Goal: Task Accomplishment & Management: Use online tool/utility

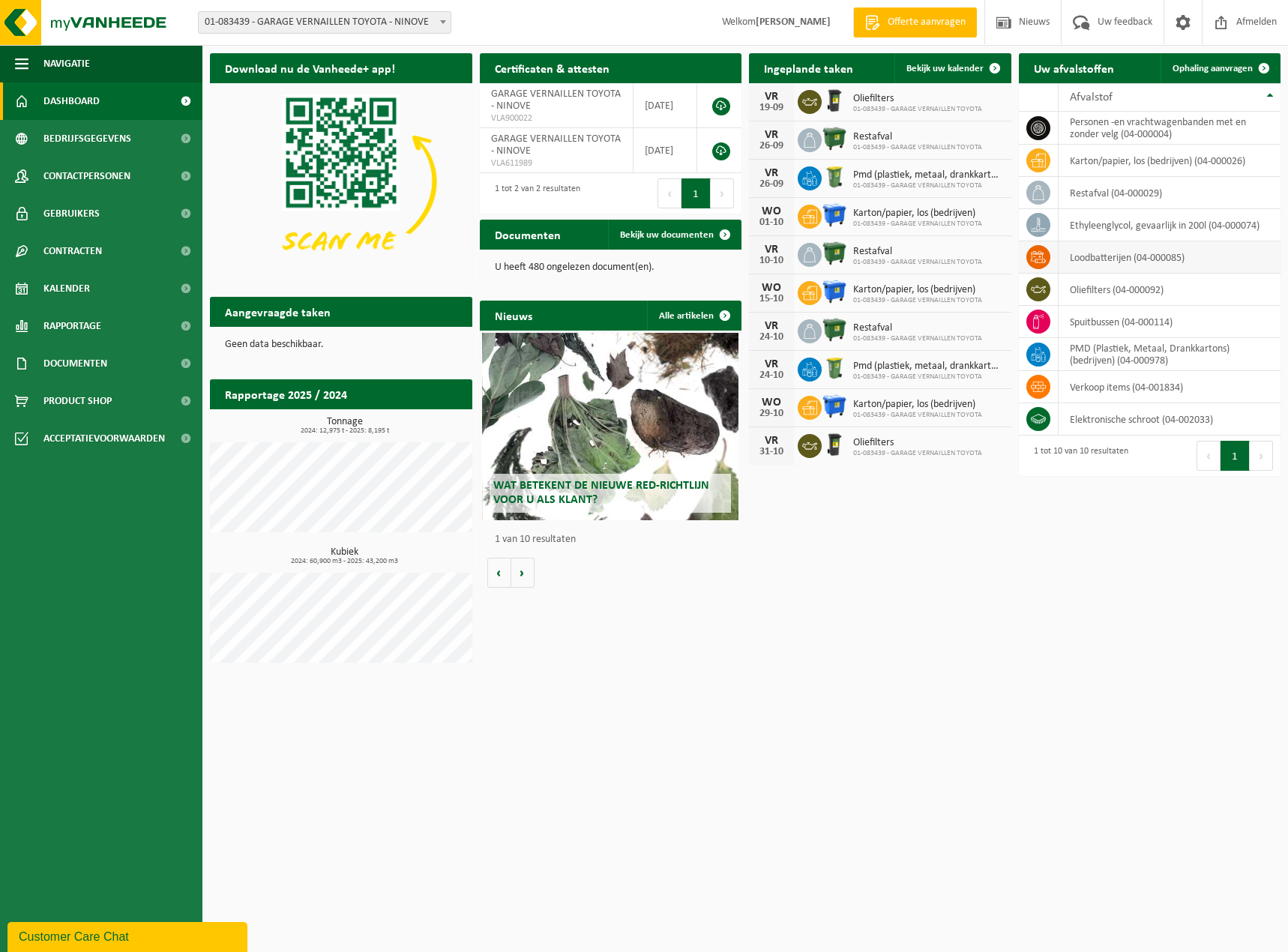
click at [1087, 258] on td "loodbatterijen (04-000085)" at bounding box center [1169, 257] width 223 height 32
click at [1227, 68] on span "Ophaling aanvragen" at bounding box center [1212, 68] width 80 height 10
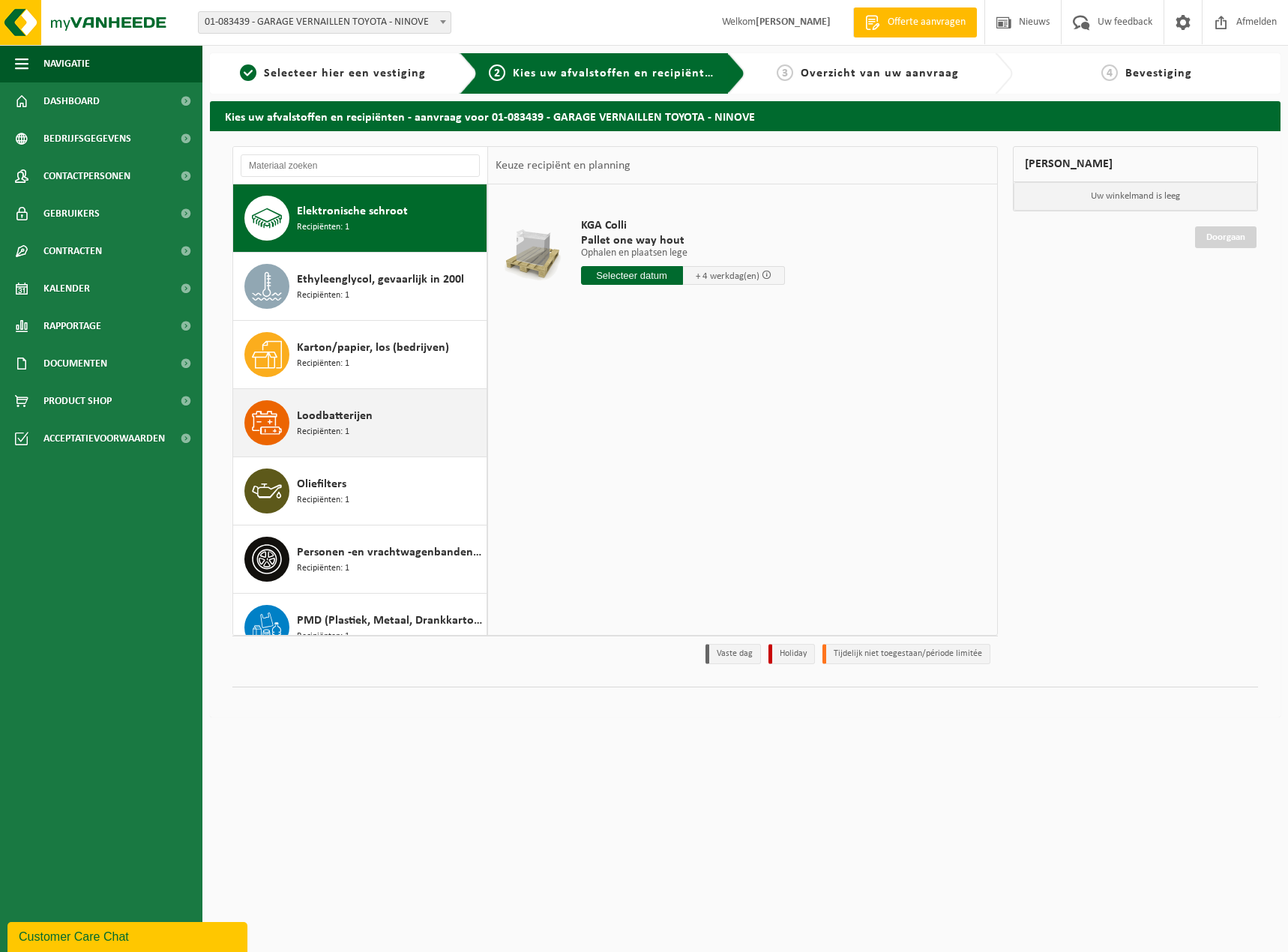
click at [375, 403] on div "Loodbatterijen Recipiënten: 1" at bounding box center [389, 422] width 186 height 45
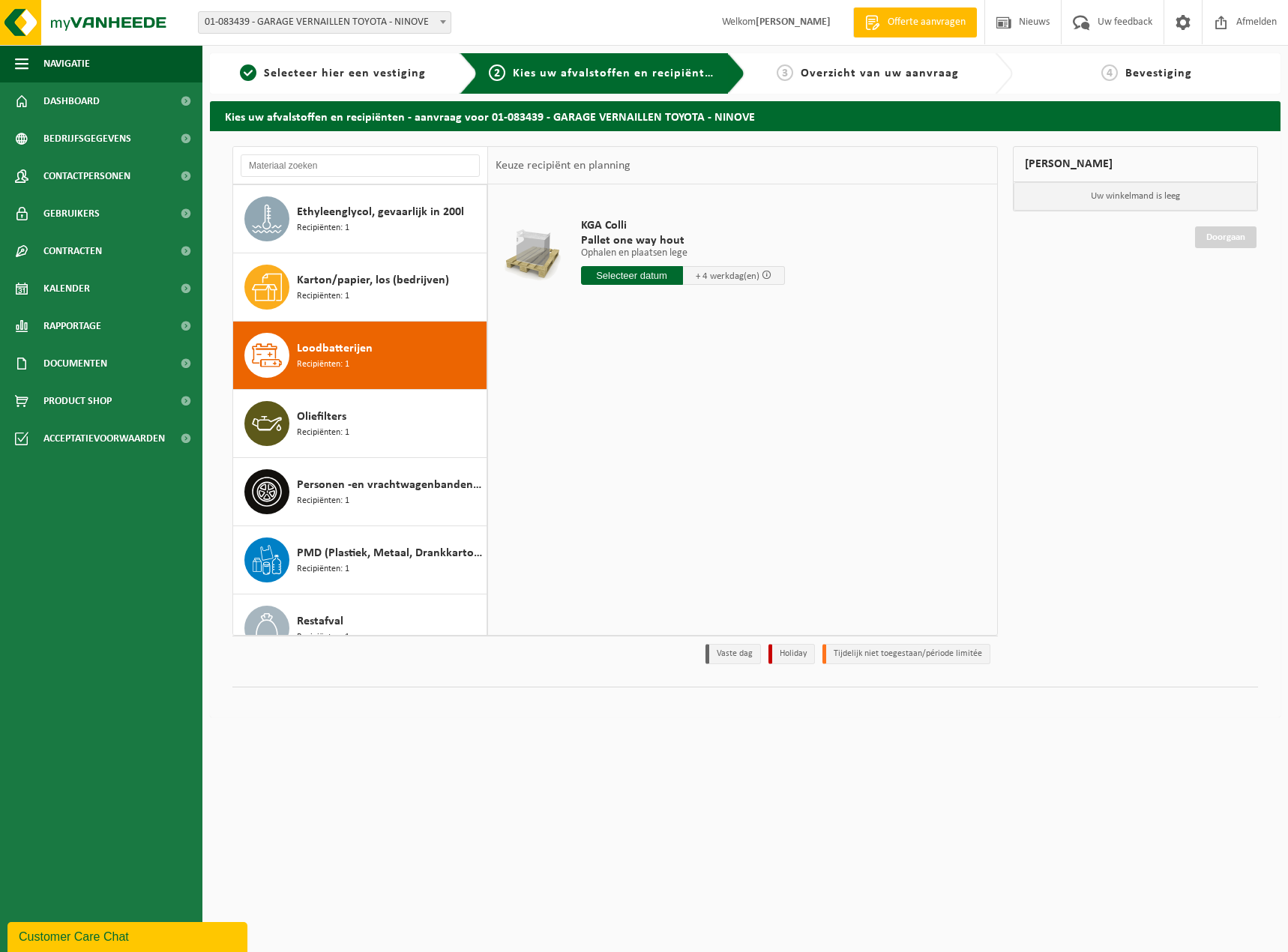
scroll to position [162, 0]
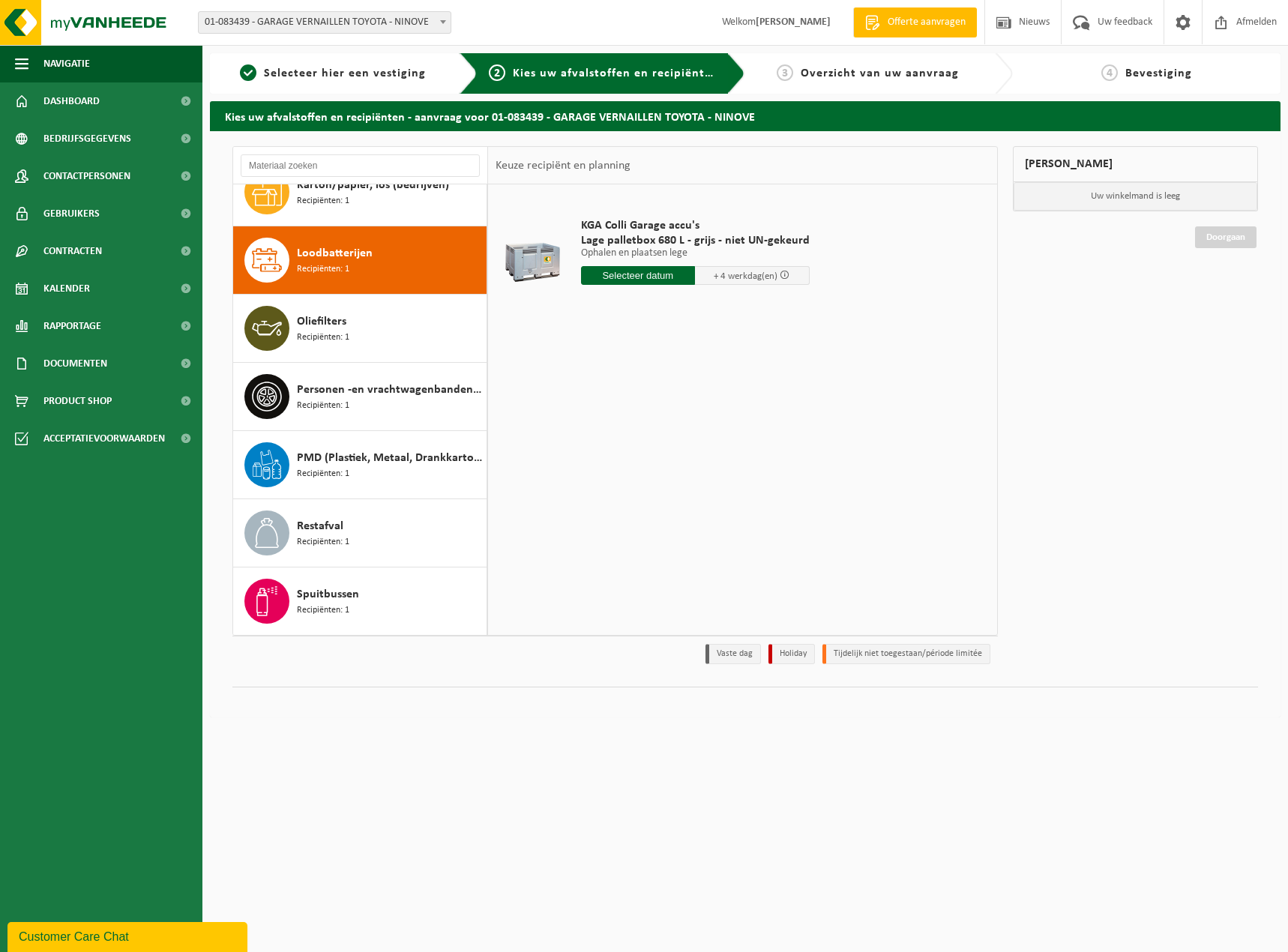
click at [628, 269] on input "text" at bounding box center [638, 275] width 115 height 18
click at [694, 430] on div "26" at bounding box center [699, 432] width 26 height 24
click at [679, 269] on input "Van 2025-09-26" at bounding box center [638, 275] width 115 height 18
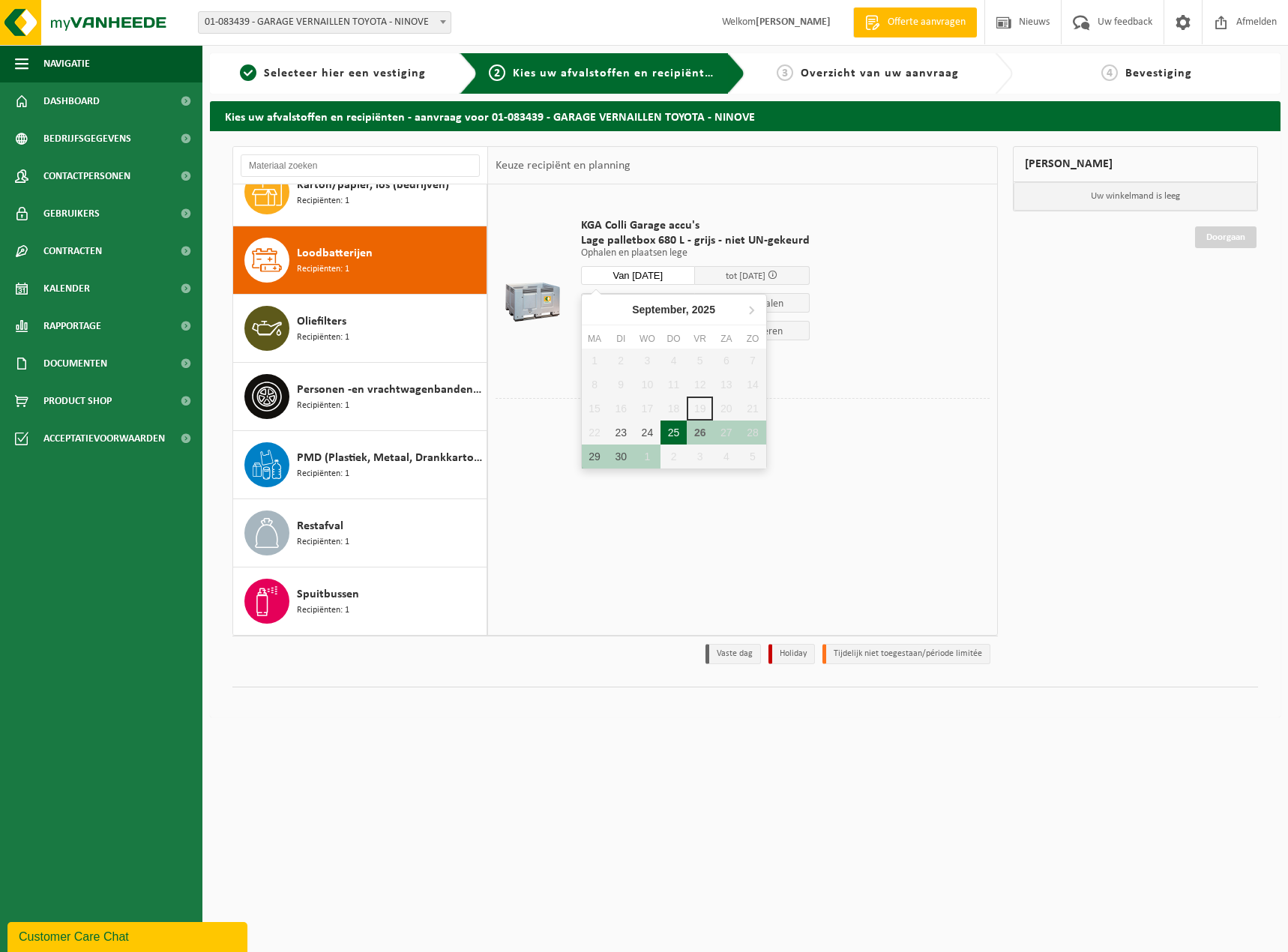
click at [671, 430] on div "25" at bounding box center [673, 432] width 26 height 24
type input "Van 2025-09-25"
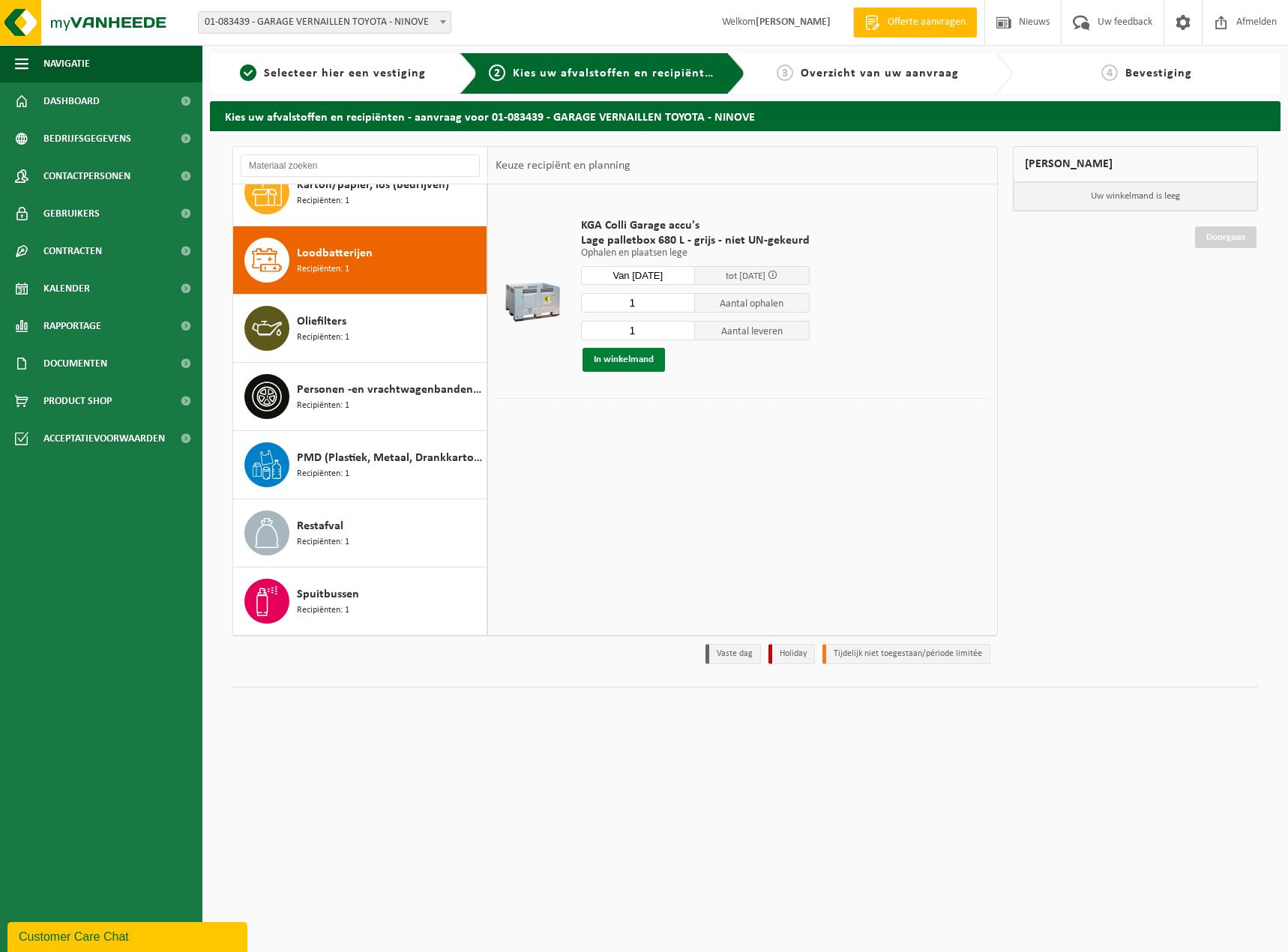
click at [647, 358] on button "In winkelmand" at bounding box center [624, 360] width 83 height 24
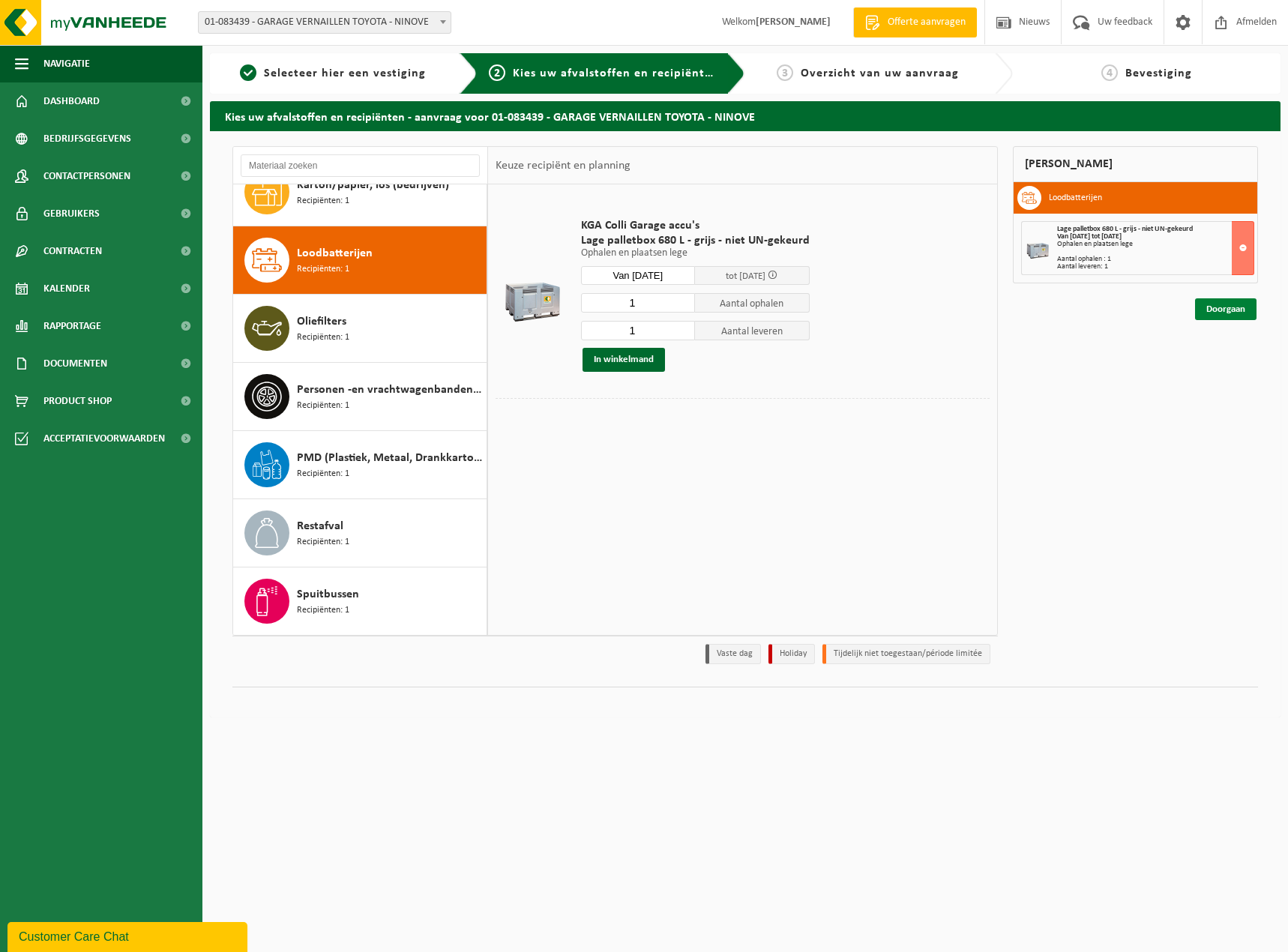
click at [1234, 302] on link "Doorgaan" at bounding box center [1225, 309] width 61 height 21
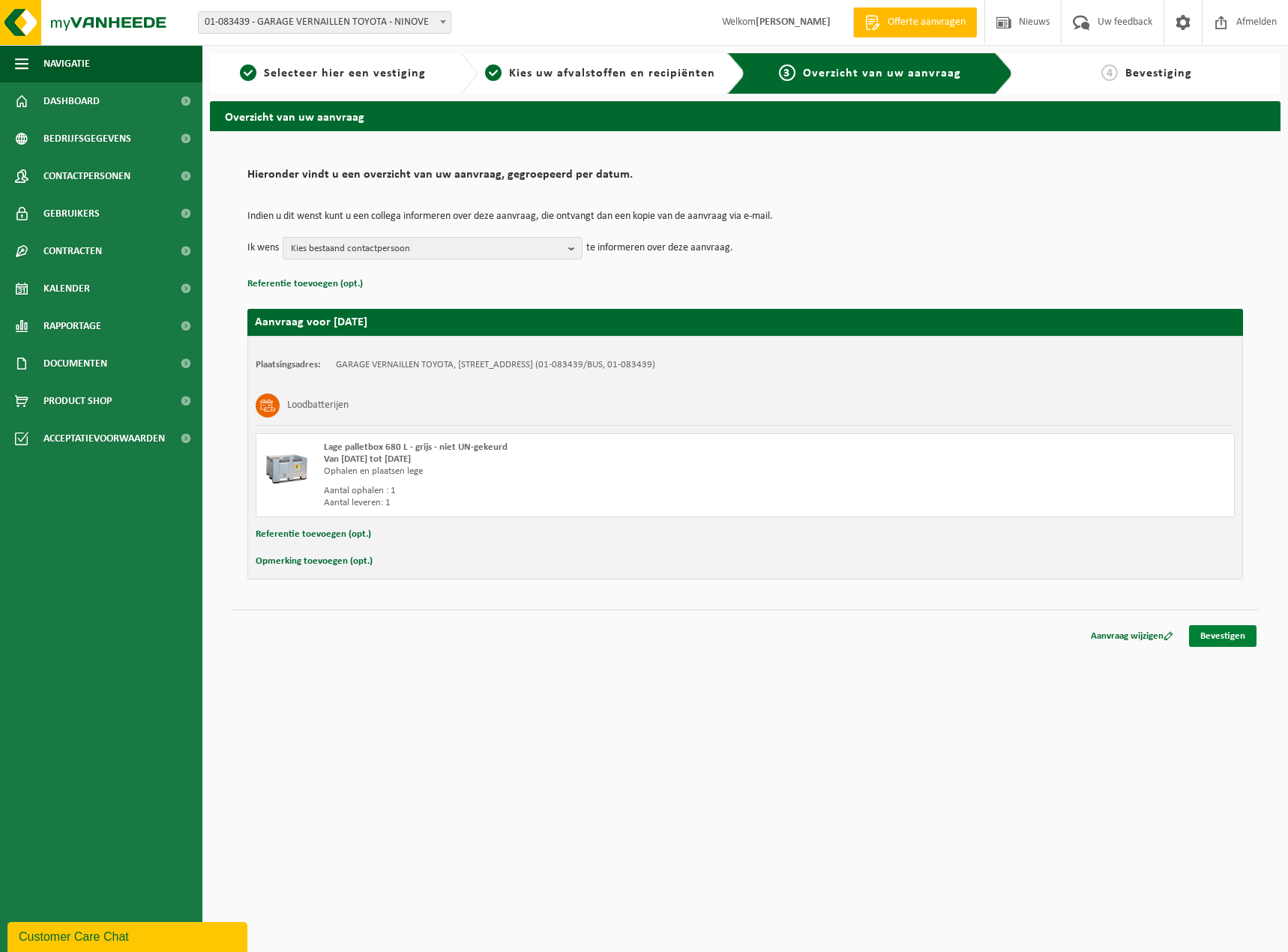
click at [1231, 639] on link "Bevestigen" at bounding box center [1222, 636] width 67 height 21
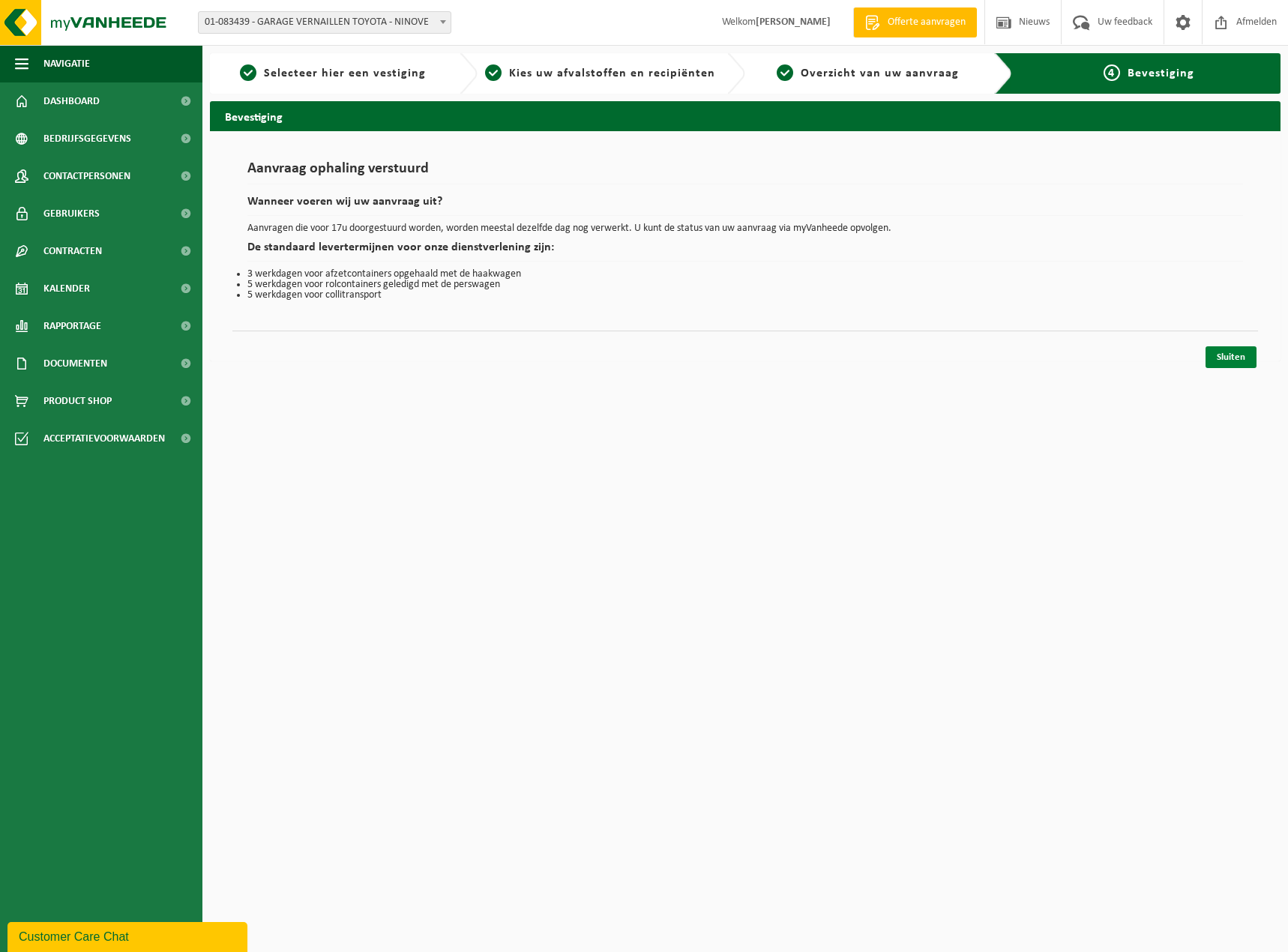
click at [1236, 348] on link "Sluiten" at bounding box center [1231, 357] width 51 height 21
